Goal: Transaction & Acquisition: Purchase product/service

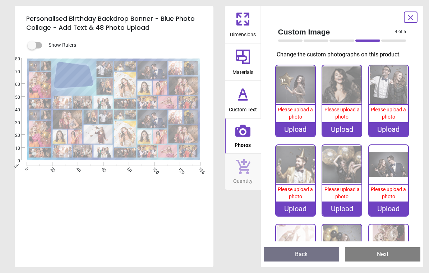
click at [291, 130] on div "Upload" at bounding box center [295, 129] width 39 height 14
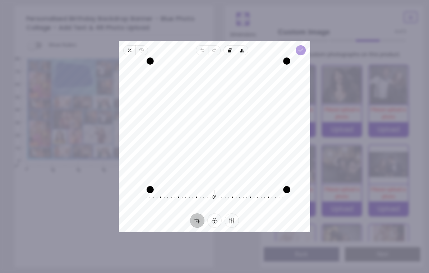
click at [303, 49] on polyline "button" at bounding box center [301, 50] width 4 height 3
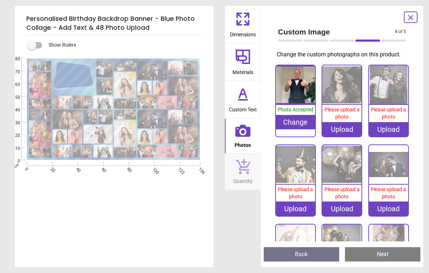
click at [336, 131] on div "Upload" at bounding box center [341, 129] width 39 height 14
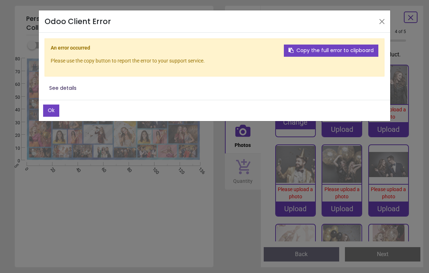
click at [70, 89] on button "See details" at bounding box center [63, 88] width 37 height 12
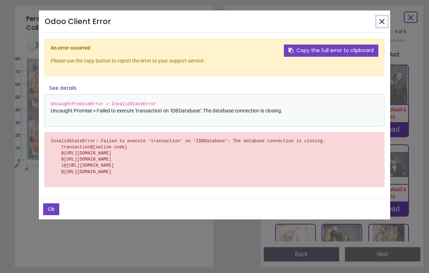
click at [384, 25] on button "Close" at bounding box center [381, 21] width 11 height 11
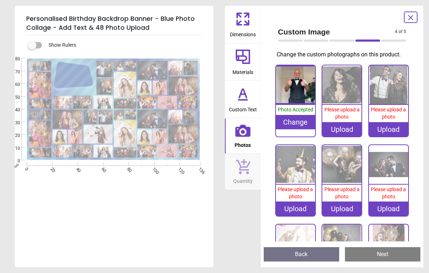
click at [338, 132] on div "Upload" at bounding box center [341, 129] width 39 height 14
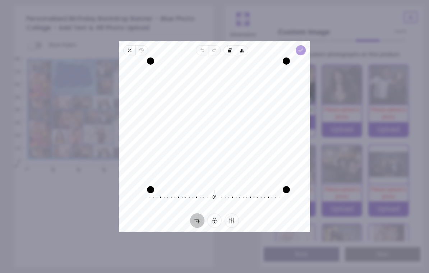
click at [303, 48] on icon "button" at bounding box center [301, 50] width 6 height 6
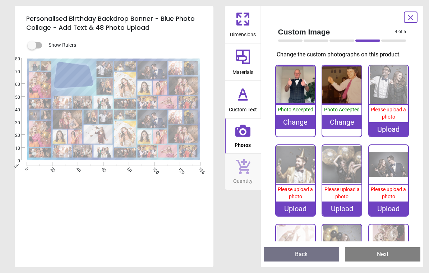
click at [383, 131] on body "Login • Register Birthdays Milestone Birthday 1510 products 208 121 30" at bounding box center [214, 136] width 429 height 273
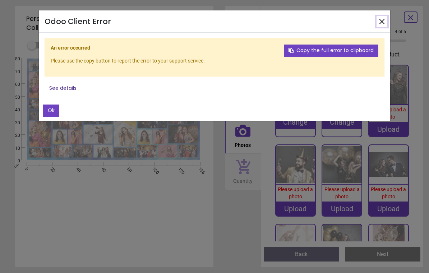
click at [380, 24] on button "Close" at bounding box center [381, 21] width 11 height 11
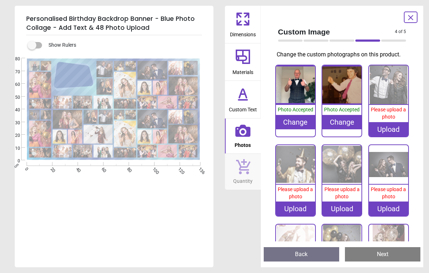
click at [380, 132] on div "Upload" at bounding box center [388, 129] width 39 height 14
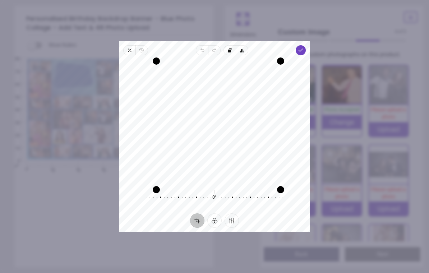
drag, startPoint x: 224, startPoint y: 63, endPoint x: 203, endPoint y: 68, distance: 21.8
click at [203, 68] on div "Recenter" at bounding box center [214, 121] width 179 height 121
click at [201, 48] on icon "button" at bounding box center [200, 48] width 1 height 1
click at [212, 47] on icon "button" at bounding box center [214, 50] width 6 height 6
click at [303, 47] on icon "button" at bounding box center [301, 50] width 6 height 6
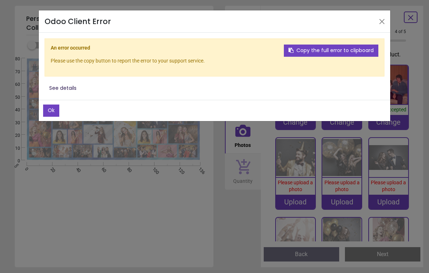
click at [70, 87] on button "See details" at bounding box center [63, 88] width 37 height 12
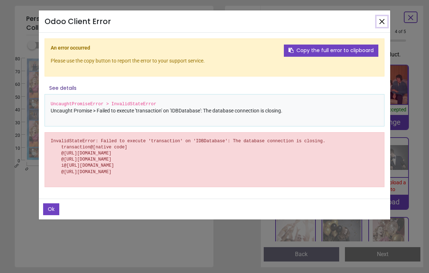
click at [379, 20] on button "Close" at bounding box center [381, 21] width 11 height 11
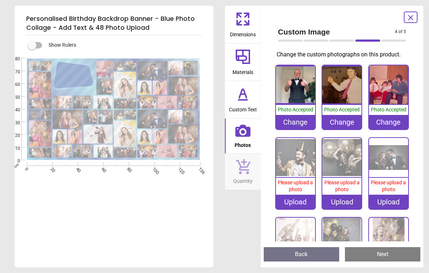
click at [298, 200] on div "Upload" at bounding box center [295, 202] width 39 height 14
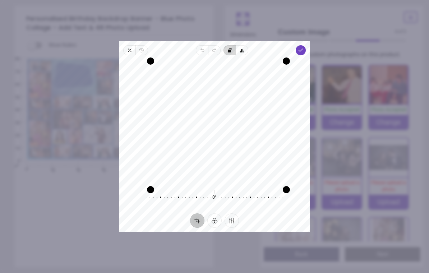
click at [229, 47] on icon "button" at bounding box center [296, 95] width 139 height 96
click at [303, 49] on polyline "button" at bounding box center [301, 50] width 4 height 3
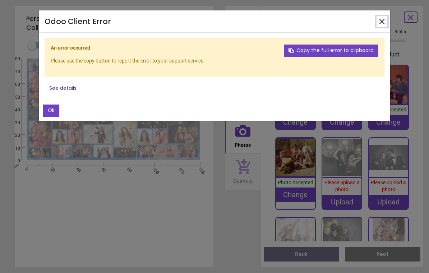
click at [380, 20] on button "Close" at bounding box center [381, 21] width 11 height 11
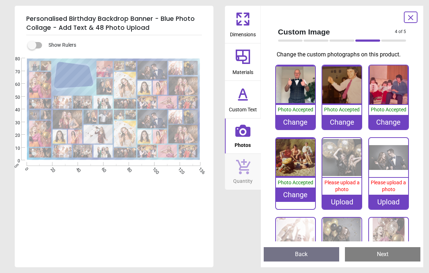
click at [335, 204] on div "Upload" at bounding box center [341, 202] width 39 height 14
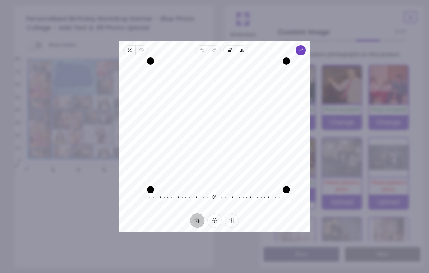
drag, startPoint x: 260, startPoint y: 111, endPoint x: 254, endPoint y: 148, distance: 37.1
click at [254, 148] on div "Recenter" at bounding box center [214, 121] width 179 height 121
click at [303, 48] on icon "button" at bounding box center [301, 50] width 6 height 6
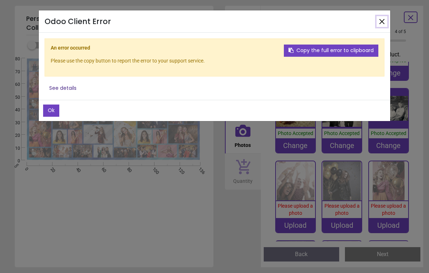
click at [380, 21] on button "Close" at bounding box center [381, 21] width 11 height 11
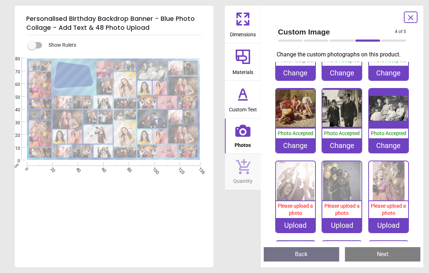
click at [288, 224] on div "Upload" at bounding box center [295, 225] width 39 height 14
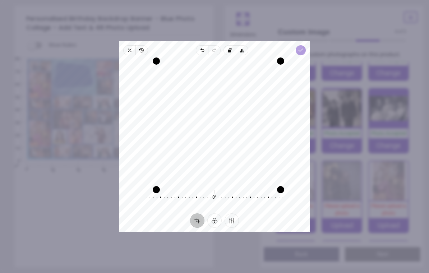
click at [303, 47] on icon "button" at bounding box center [301, 50] width 6 height 6
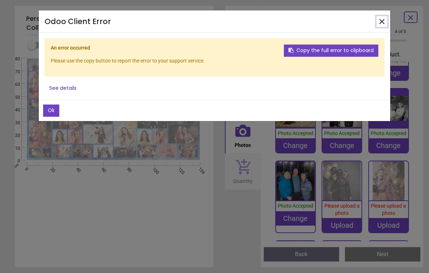
click at [380, 25] on button "Close" at bounding box center [381, 21] width 11 height 11
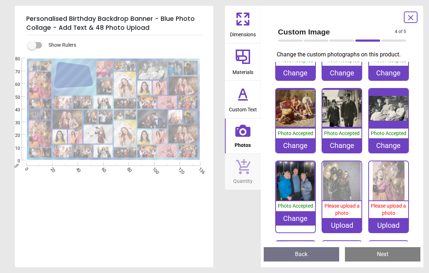
click at [346, 228] on div "Upload" at bounding box center [341, 225] width 39 height 14
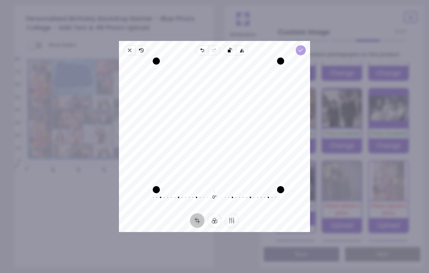
click at [302, 47] on icon "button" at bounding box center [301, 50] width 6 height 6
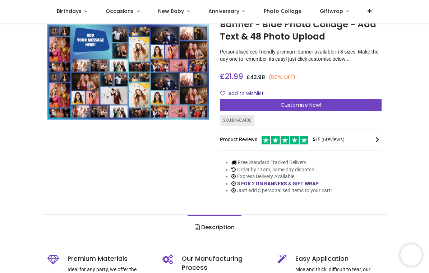
scroll to position [48, 0]
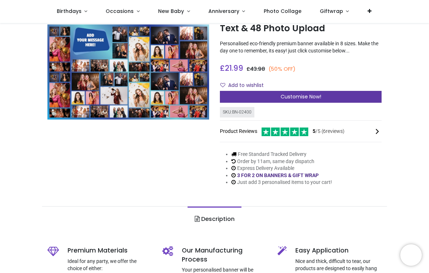
click at [262, 99] on div "Customise Now!" at bounding box center [301, 97] width 162 height 12
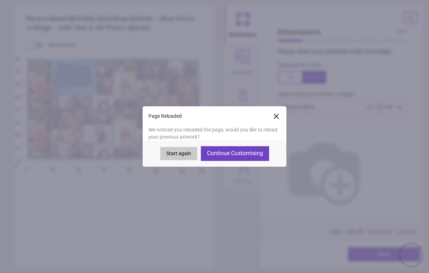
click at [226, 158] on button "Continue Customising" at bounding box center [235, 153] width 68 height 14
type textarea "**********"
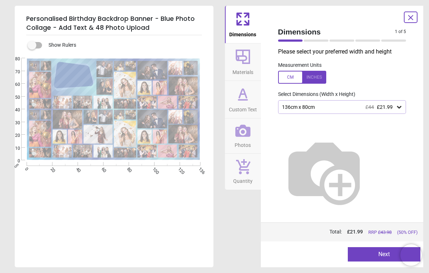
click at [246, 64] on icon at bounding box center [242, 56] width 17 height 17
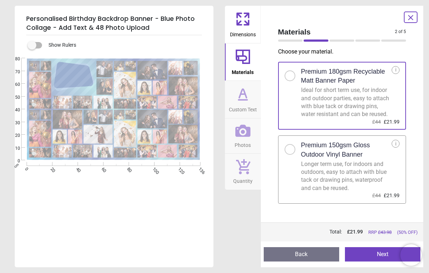
click at [360, 254] on button "Next" at bounding box center [382, 254] width 75 height 14
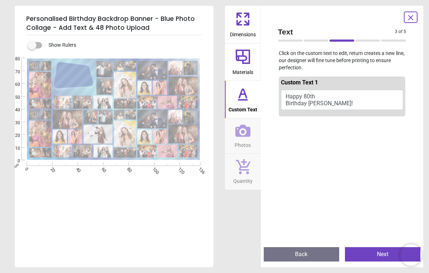
click at [245, 143] on span "Photos" at bounding box center [242, 143] width 16 height 11
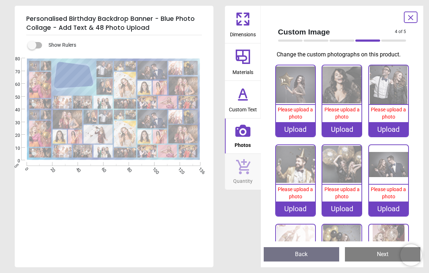
click at [292, 131] on div "Upload" at bounding box center [295, 129] width 39 height 14
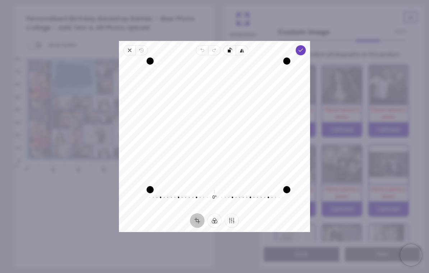
drag, startPoint x: 163, startPoint y: 106, endPoint x: 163, endPoint y: 110, distance: 4.7
click at [163, 110] on div "Recenter" at bounding box center [214, 121] width 179 height 121
click at [128, 49] on icon "button" at bounding box center [129, 50] width 3 height 3
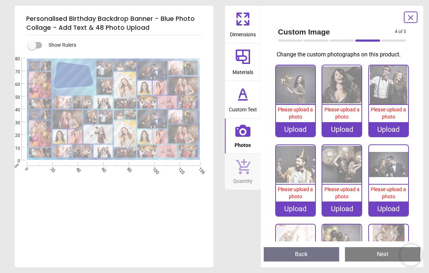
click at [299, 130] on div "Upload" at bounding box center [295, 129] width 39 height 14
click at [41, 82] on image at bounding box center [40, 85] width 22 height 26
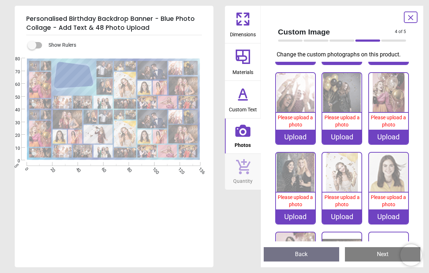
scroll to position [162, 0]
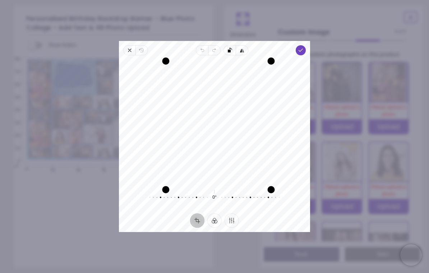
drag, startPoint x: 225, startPoint y: 74, endPoint x: 223, endPoint y: 95, distance: 21.3
click at [223, 95] on div "Recenter" at bounding box center [214, 121] width 179 height 121
click at [303, 47] on icon "button" at bounding box center [301, 50] width 6 height 6
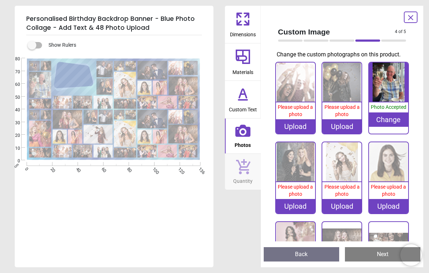
click at [122, 88] on image at bounding box center [125, 85] width 22 height 26
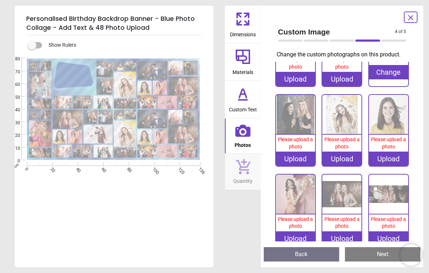
scroll to position [241, 0]
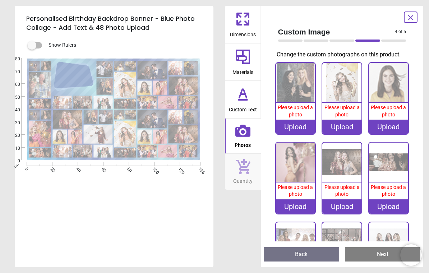
click at [124, 89] on image at bounding box center [125, 85] width 22 height 26
click at [342, 125] on div "Upload" at bounding box center [341, 127] width 39 height 14
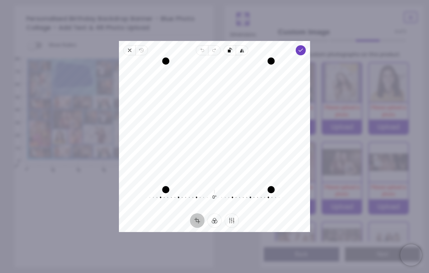
drag, startPoint x: 252, startPoint y: 93, endPoint x: 251, endPoint y: 101, distance: 7.9
click at [251, 101] on div "Recenter" at bounding box center [214, 121] width 179 height 121
click at [304, 50] on span "Done" at bounding box center [300, 50] width 10 height 10
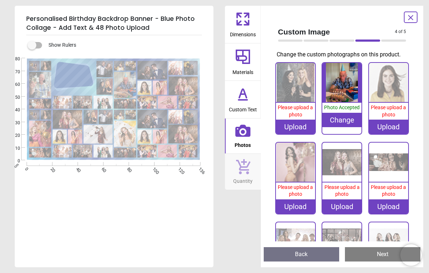
click at [130, 133] on image at bounding box center [125, 134] width 22 height 26
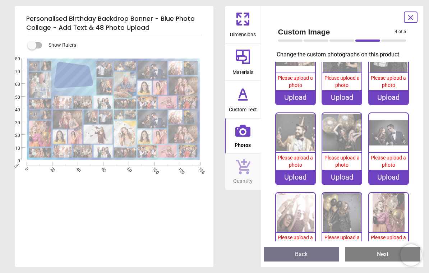
scroll to position [954, 0]
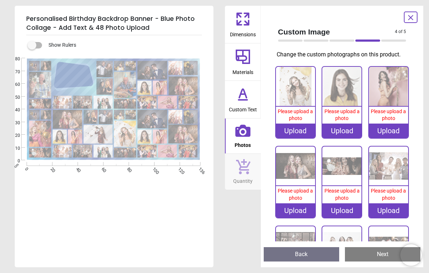
click at [288, 123] on div "Upload" at bounding box center [295, 130] width 39 height 14
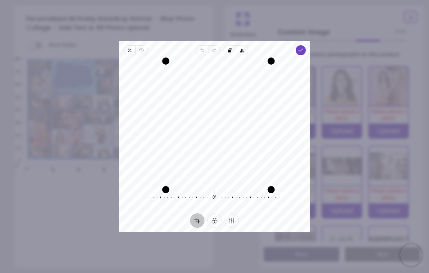
drag, startPoint x: 237, startPoint y: 83, endPoint x: 237, endPoint y: 98, distance: 15.4
click at [237, 98] on div "Recenter" at bounding box center [214, 121] width 179 height 121
click at [303, 49] on icon "button" at bounding box center [301, 50] width 6 height 6
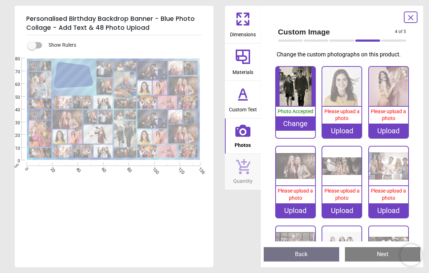
click at [95, 132] on image at bounding box center [98, 134] width 29 height 19
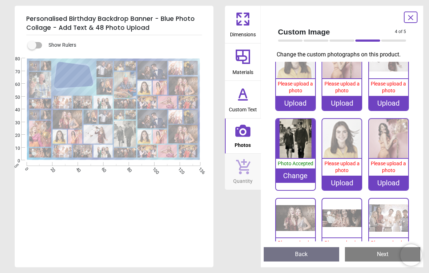
scroll to position [875, 0]
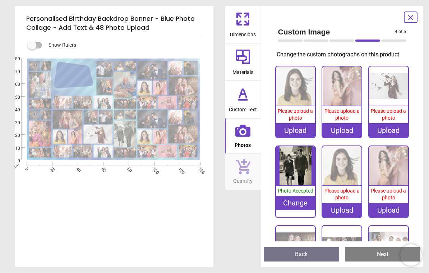
click at [102, 135] on image at bounding box center [98, 134] width 29 height 19
click at [92, 132] on image at bounding box center [98, 134] width 29 height 19
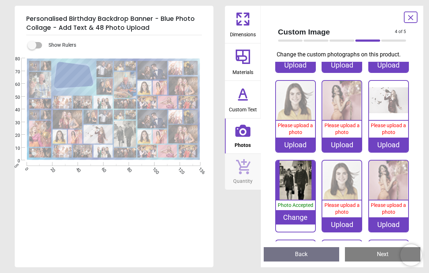
scroll to position [860, 0]
click at [384, 137] on div "Upload" at bounding box center [388, 144] width 39 height 14
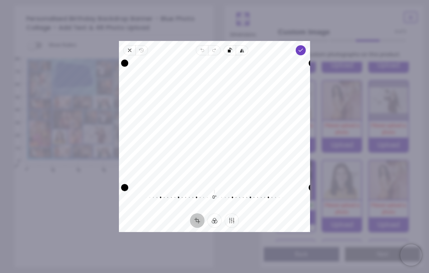
drag, startPoint x: 247, startPoint y: 115, endPoint x: 247, endPoint y: 150, distance: 35.5
click at [247, 150] on div "Recenter" at bounding box center [214, 121] width 179 height 121
click at [303, 49] on polyline "button" at bounding box center [301, 50] width 4 height 3
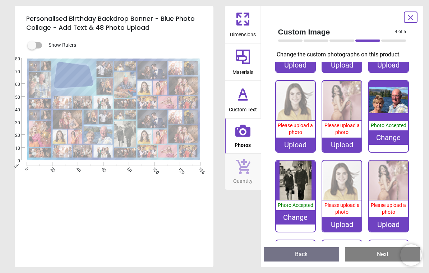
click at [46, 137] on image at bounding box center [40, 134] width 22 height 26
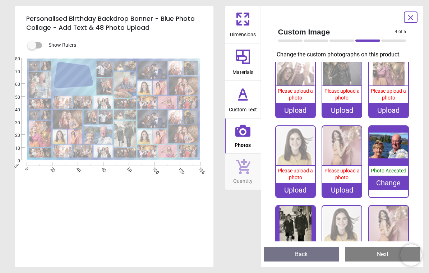
scroll to position [796, 0]
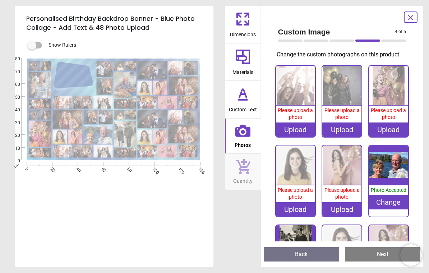
click at [391, 124] on div "Upload" at bounding box center [388, 129] width 39 height 14
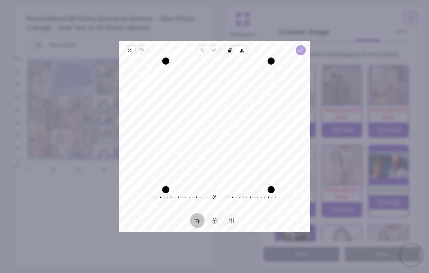
click at [303, 47] on icon "button" at bounding box center [301, 50] width 6 height 6
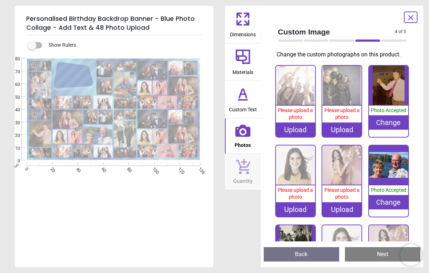
click at [184, 135] on image at bounding box center [182, 134] width 29 height 19
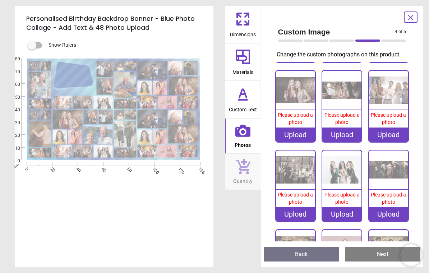
scroll to position [1033, 0]
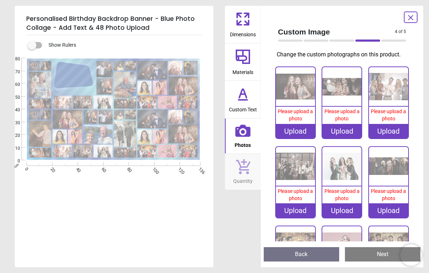
click at [293, 108] on span "Please upload a photo" at bounding box center [294, 114] width 35 height 13
click at [289, 124] on div "Upload" at bounding box center [295, 131] width 39 height 14
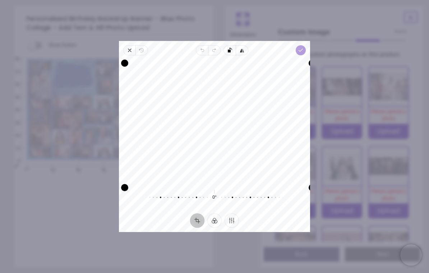
click at [303, 47] on icon "button" at bounding box center [301, 50] width 6 height 6
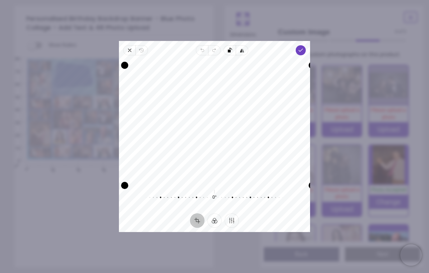
drag, startPoint x: 243, startPoint y: 102, endPoint x: 240, endPoint y: 132, distance: 30.4
click at [240, 132] on div "Recenter" at bounding box center [214, 121] width 179 height 121
click at [268, 91] on div "Recenter" at bounding box center [214, 121] width 179 height 121
click at [304, 45] on span "Done" at bounding box center [300, 50] width 10 height 10
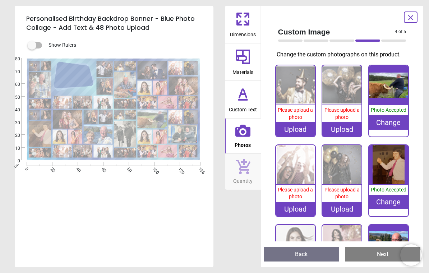
click at [72, 121] on image at bounding box center [67, 119] width 29 height 19
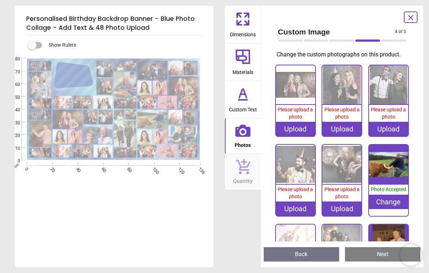
scroll to position [637, 0]
click at [297, 109] on span "Please upload a photo" at bounding box center [294, 113] width 35 height 13
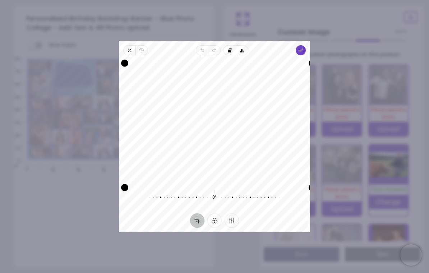
drag, startPoint x: 188, startPoint y: 138, endPoint x: 186, endPoint y: 161, distance: 23.0
click at [186, 161] on div "Recenter" at bounding box center [214, 121] width 179 height 121
click at [303, 49] on polyline "button" at bounding box center [301, 50] width 4 height 3
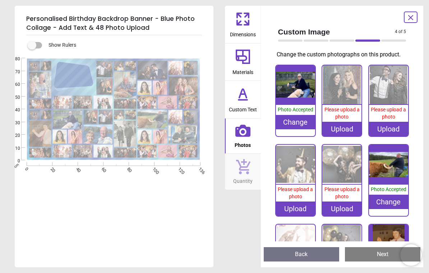
click at [62, 136] on image at bounding box center [59, 137] width 14 height 14
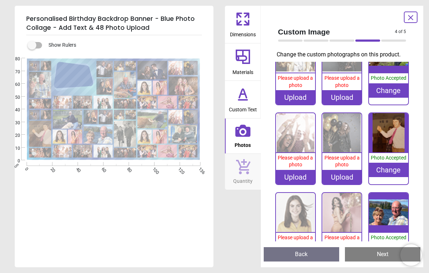
scroll to position [875, 0]
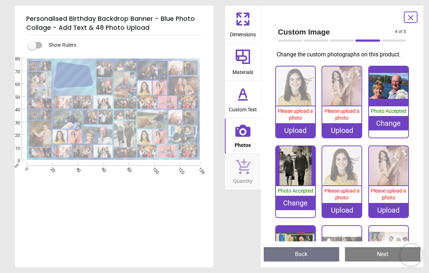
click at [293, 126] on div "Upload" at bounding box center [295, 130] width 39 height 14
click at [297, 113] on span "Please upload a photo" at bounding box center [294, 114] width 35 height 13
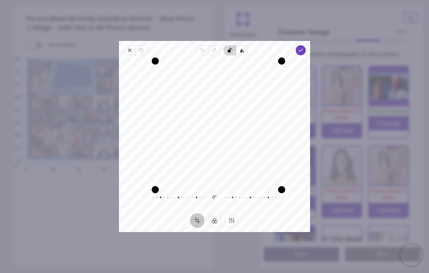
click at [232, 47] on icon "button" at bounding box center [296, 95] width 139 height 96
click at [305, 46] on span "Done" at bounding box center [300, 50] width 10 height 10
